Goal: Task Accomplishment & Management: Use online tool/utility

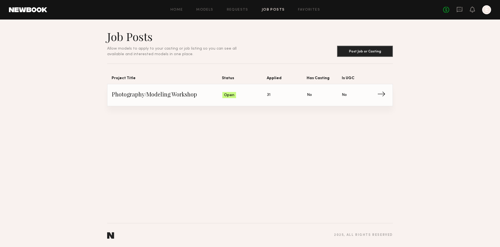
click at [262, 97] on span "Status: Open" at bounding box center [245, 95] width 45 height 8
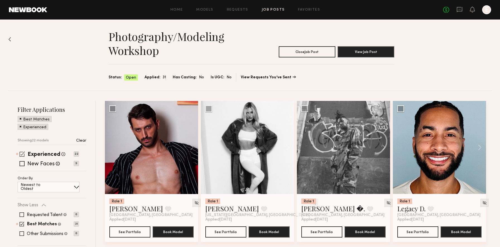
click at [22, 154] on span at bounding box center [22, 154] width 5 height 5
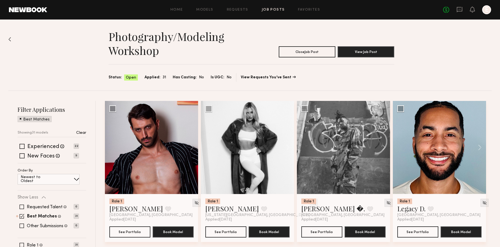
click at [235, 12] on div "Home Models Requests Job Posts Favorites Sign Out No fees up to $5,000 E" at bounding box center [269, 9] width 444 height 9
click at [237, 8] on link "Requests" at bounding box center [237, 10] width 21 height 4
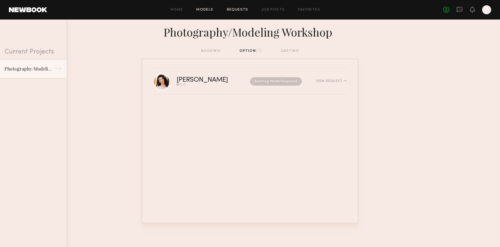
click at [209, 10] on link "Models" at bounding box center [204, 10] width 17 height 4
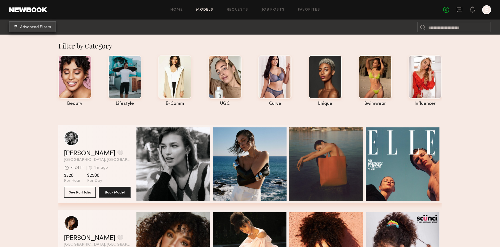
click at [32, 29] on span "Advanced Filters" at bounding box center [35, 27] width 31 height 4
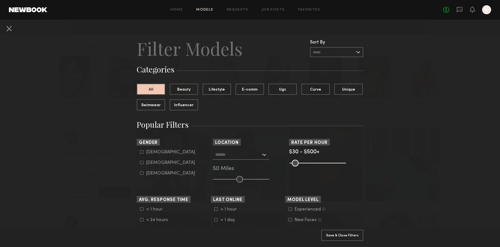
click at [257, 175] on div "[GEOGRAPHIC_DATA], [GEOGRAPHIC_DATA] [US_STATE][GEOGRAPHIC_DATA], [GEOGRAPHIC_D…" at bounding box center [250, 166] width 74 height 33
click at [263, 156] on div at bounding box center [241, 155] width 56 height 10
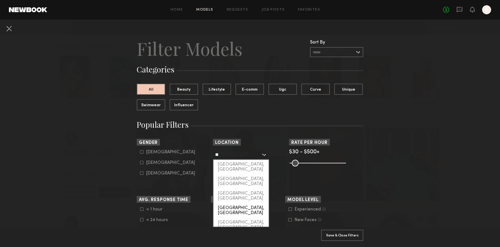
click at [239, 204] on div "[GEOGRAPHIC_DATA], [GEOGRAPHIC_DATA]" at bounding box center [241, 211] width 55 height 15
type input "**********"
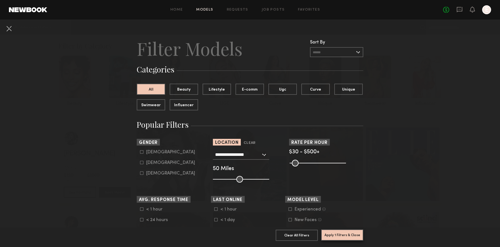
click at [332, 236] on button "Apply 1 Filters & Close" at bounding box center [342, 235] width 42 height 11
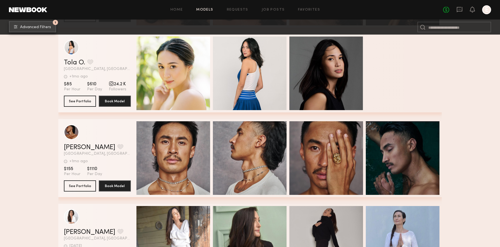
scroll to position [1402, 0]
